Goal: Information Seeking & Learning: Find specific fact

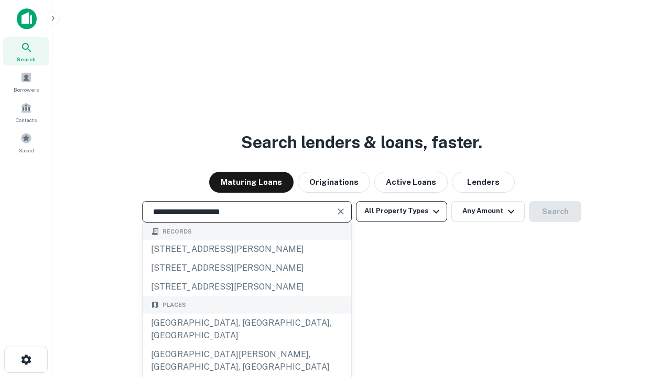
click at [246, 345] on div "[GEOGRAPHIC_DATA], [GEOGRAPHIC_DATA], [GEOGRAPHIC_DATA]" at bounding box center [247, 329] width 209 height 31
click at [402, 211] on button "All Property Types" at bounding box center [401, 211] width 91 height 21
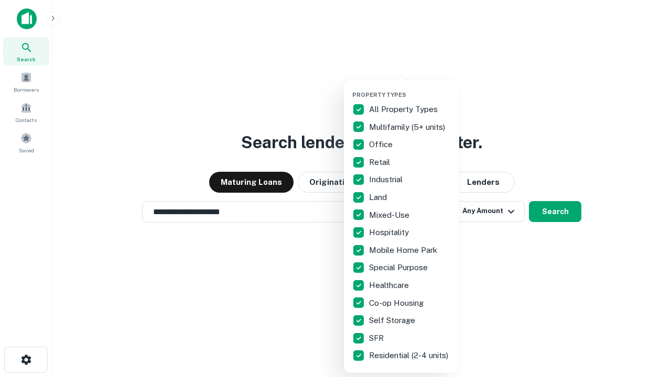
type input "**********"
click at [410, 88] on button "button" at bounding box center [409, 88] width 115 height 1
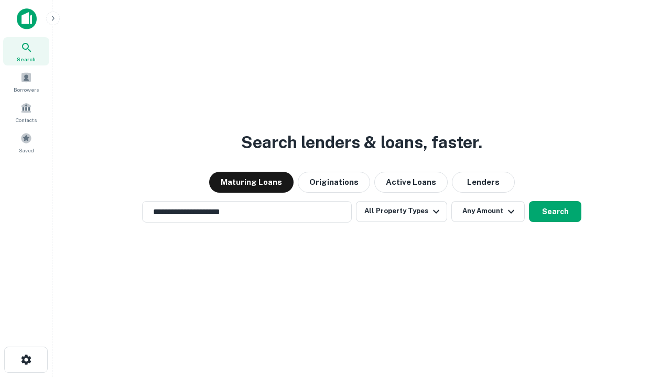
scroll to position [16, 0]
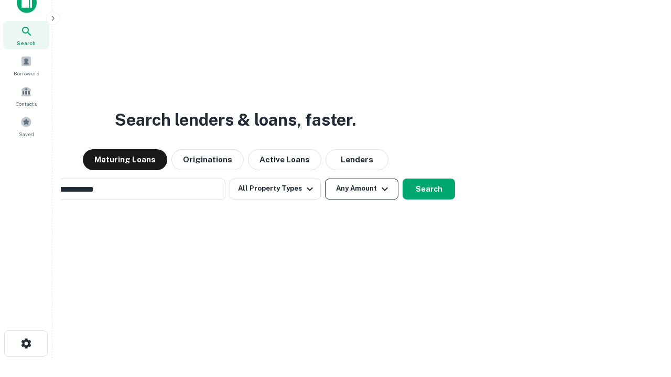
click at [325, 179] on button "Any Amount" at bounding box center [361, 189] width 73 height 21
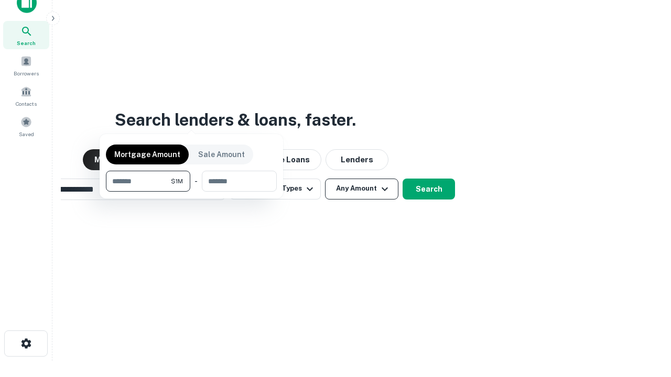
scroll to position [75, 297]
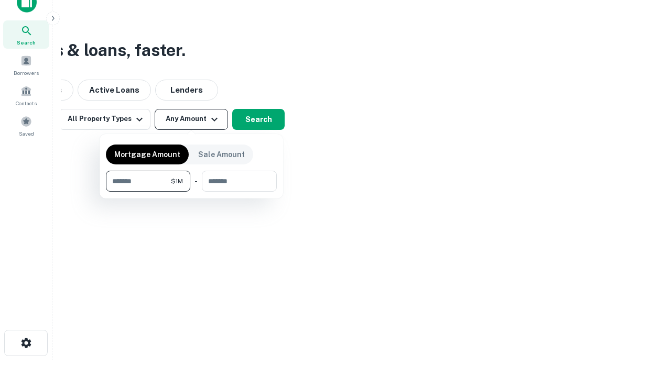
type input "*******"
click at [191, 192] on button "button" at bounding box center [191, 192] width 171 height 1
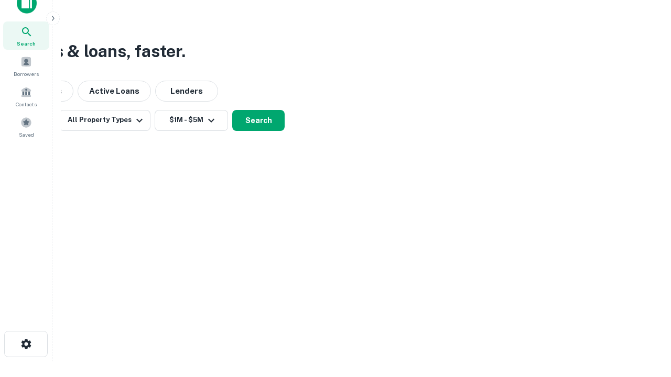
scroll to position [6, 193]
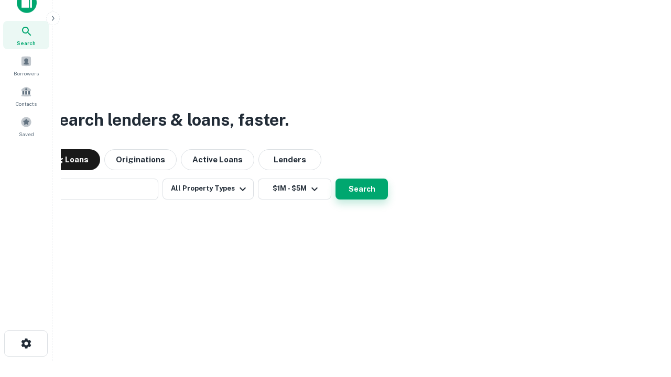
click at [336, 179] on button "Search" at bounding box center [362, 189] width 52 height 21
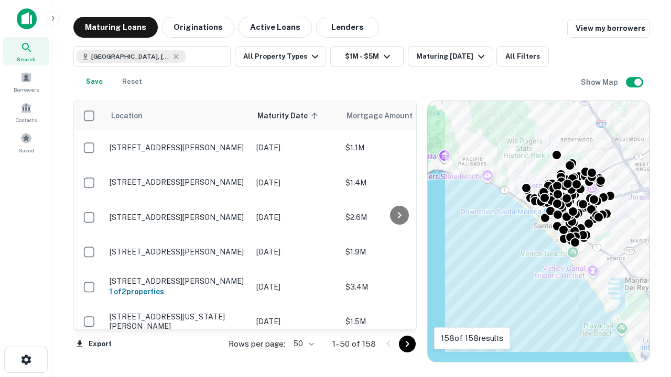
click at [302, 344] on body "Search Borrowers Contacts Saved Maturing Loans Originations Active Loans Lender…" at bounding box center [335, 188] width 671 height 377
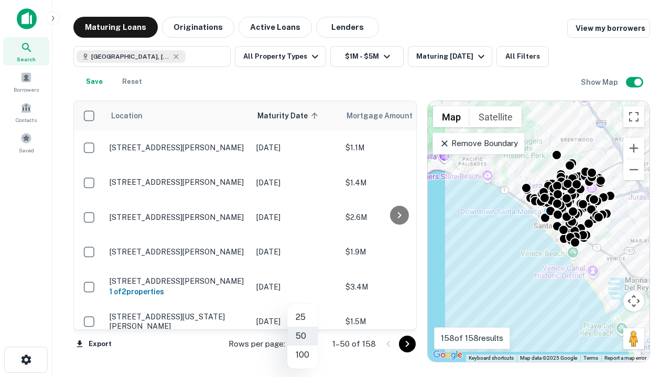
click at [302, 318] on li "25" at bounding box center [302, 317] width 30 height 19
click at [407, 344] on icon "Go to next page" at bounding box center [407, 344] width 13 height 13
